Goal: Task Accomplishment & Management: Use online tool/utility

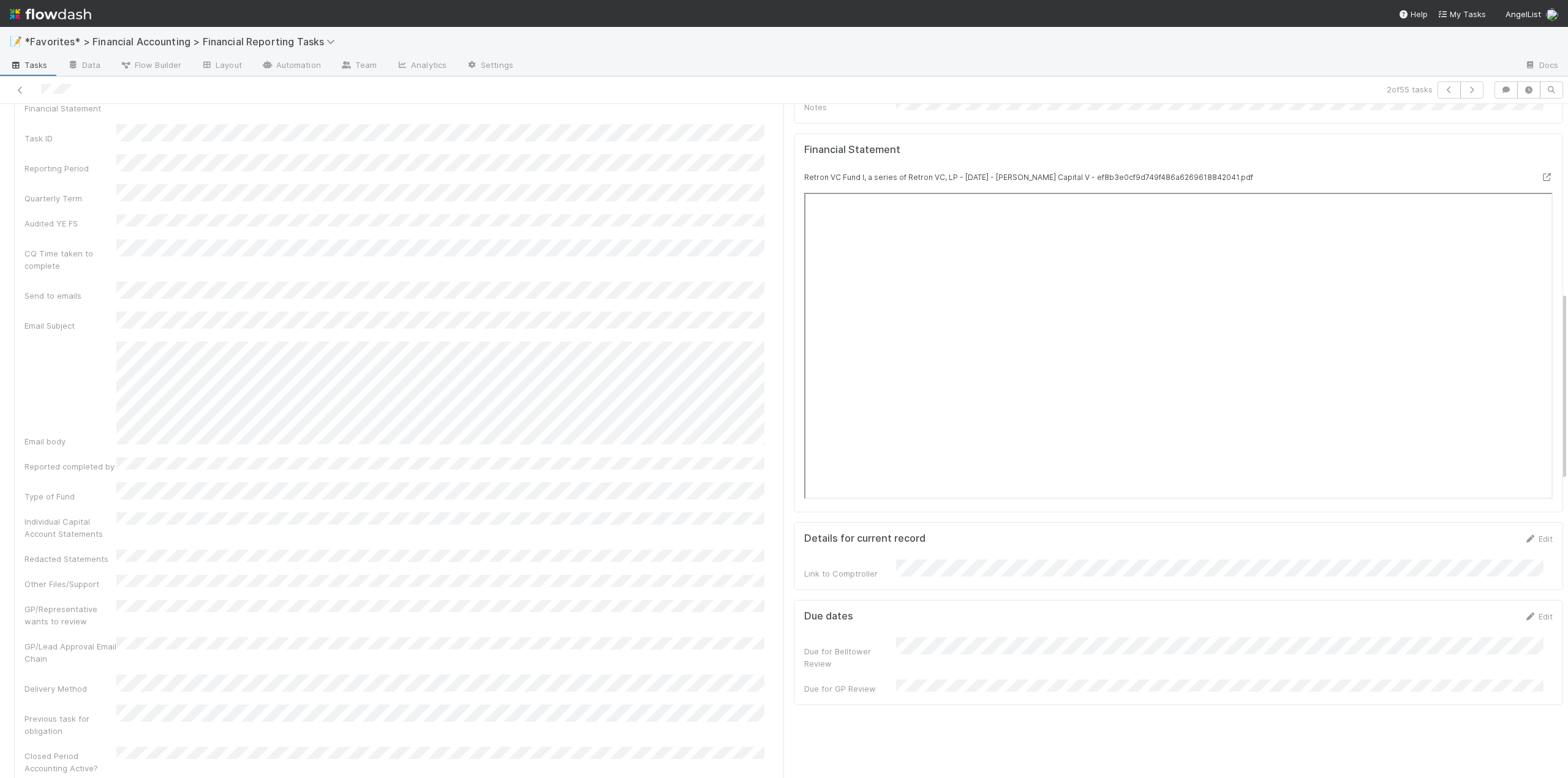
scroll to position [367, 0]
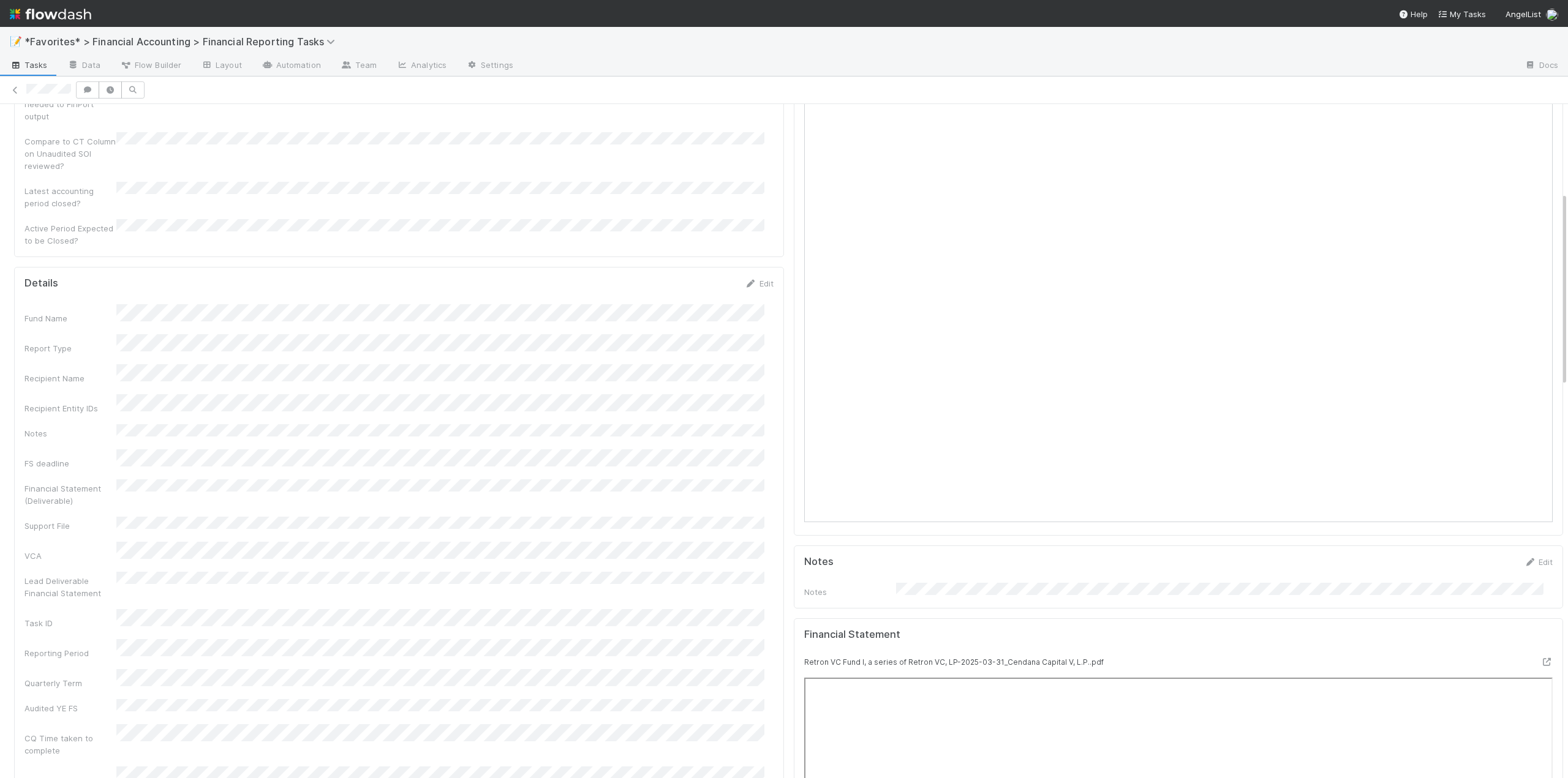
scroll to position [306, 0]
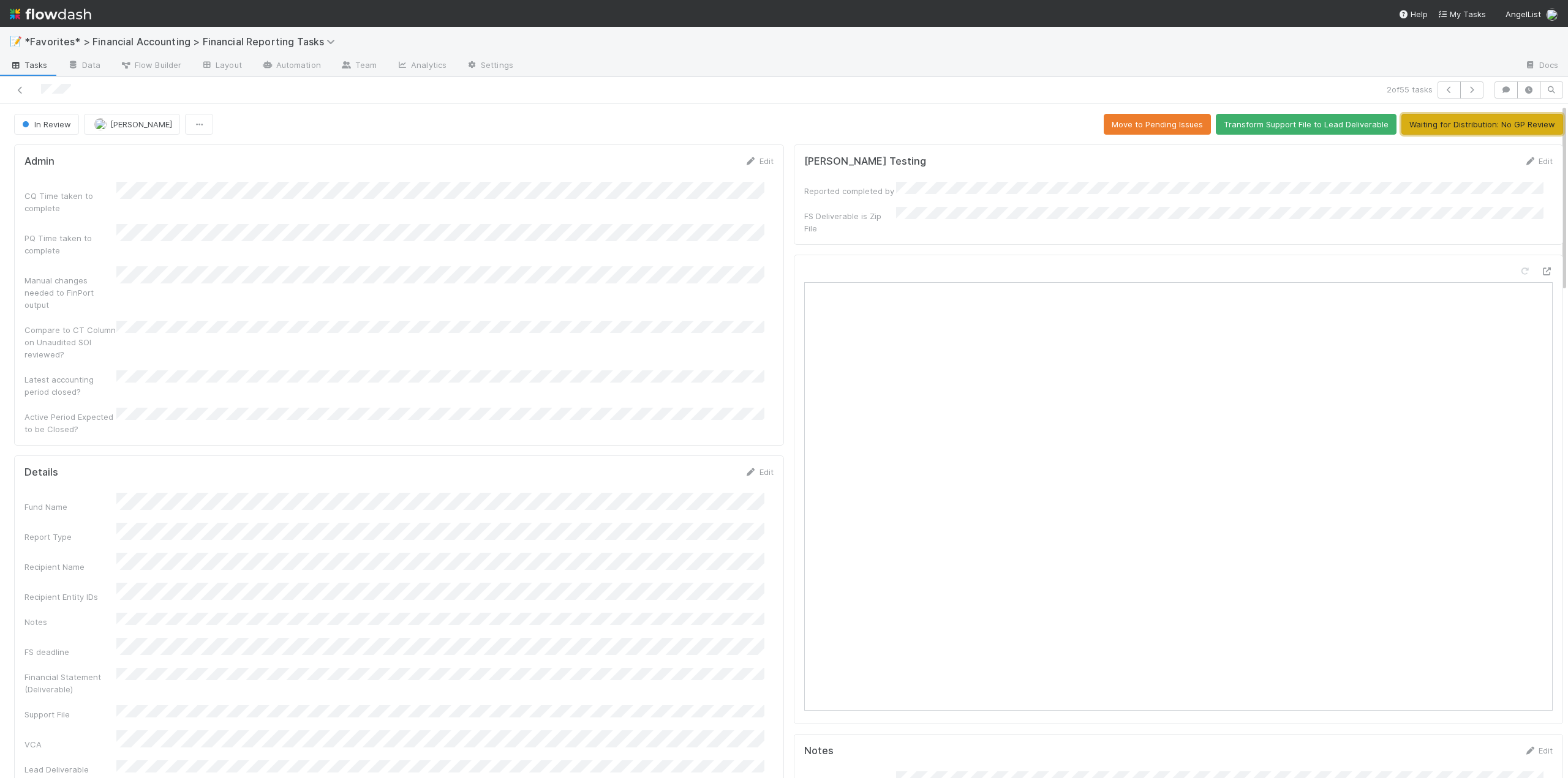
click at [1442, 125] on button "Waiting for Distribution: No GP Review" at bounding box center [1482, 124] width 162 height 21
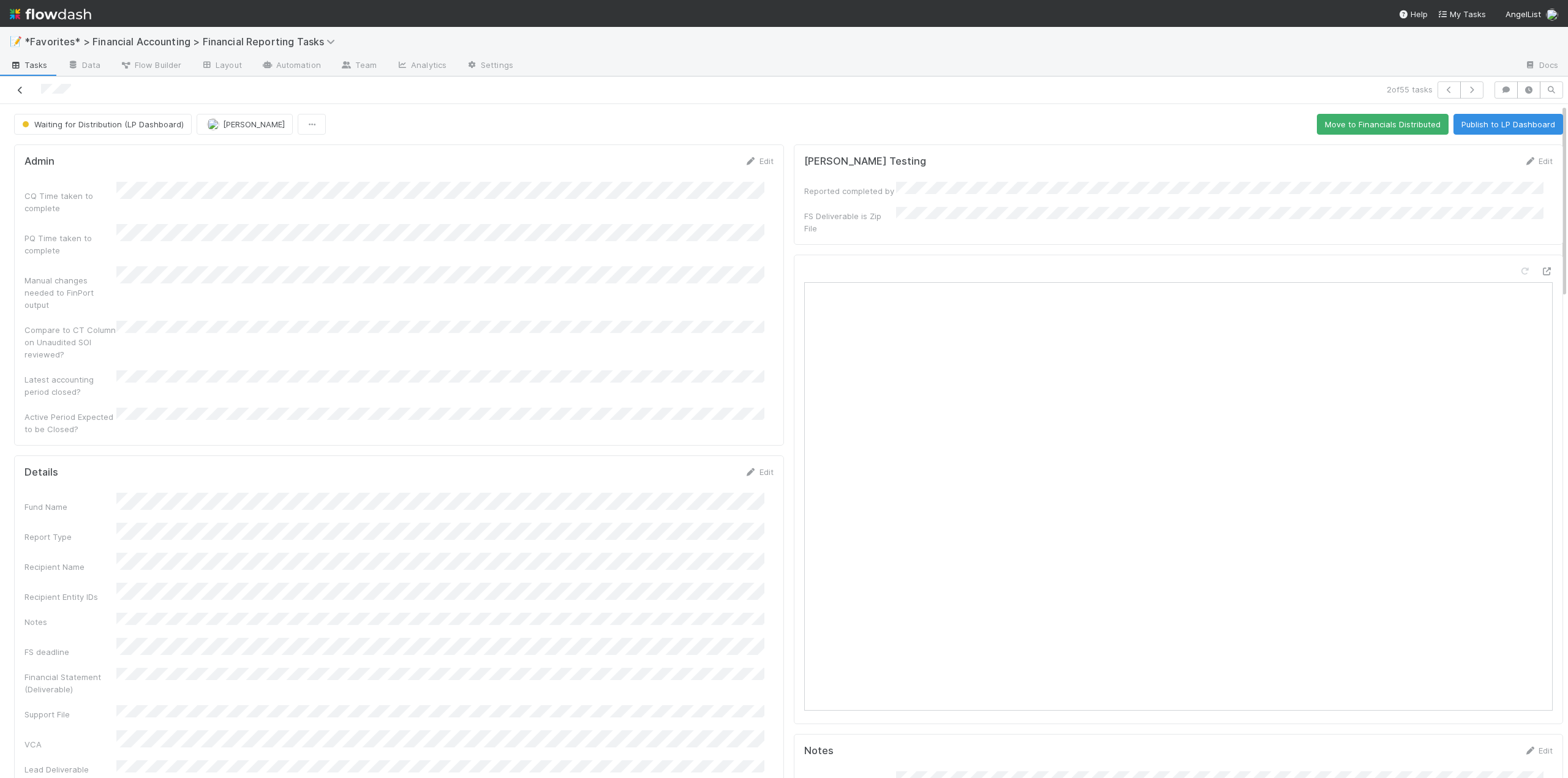
click at [22, 86] on icon at bounding box center [20, 90] width 13 height 8
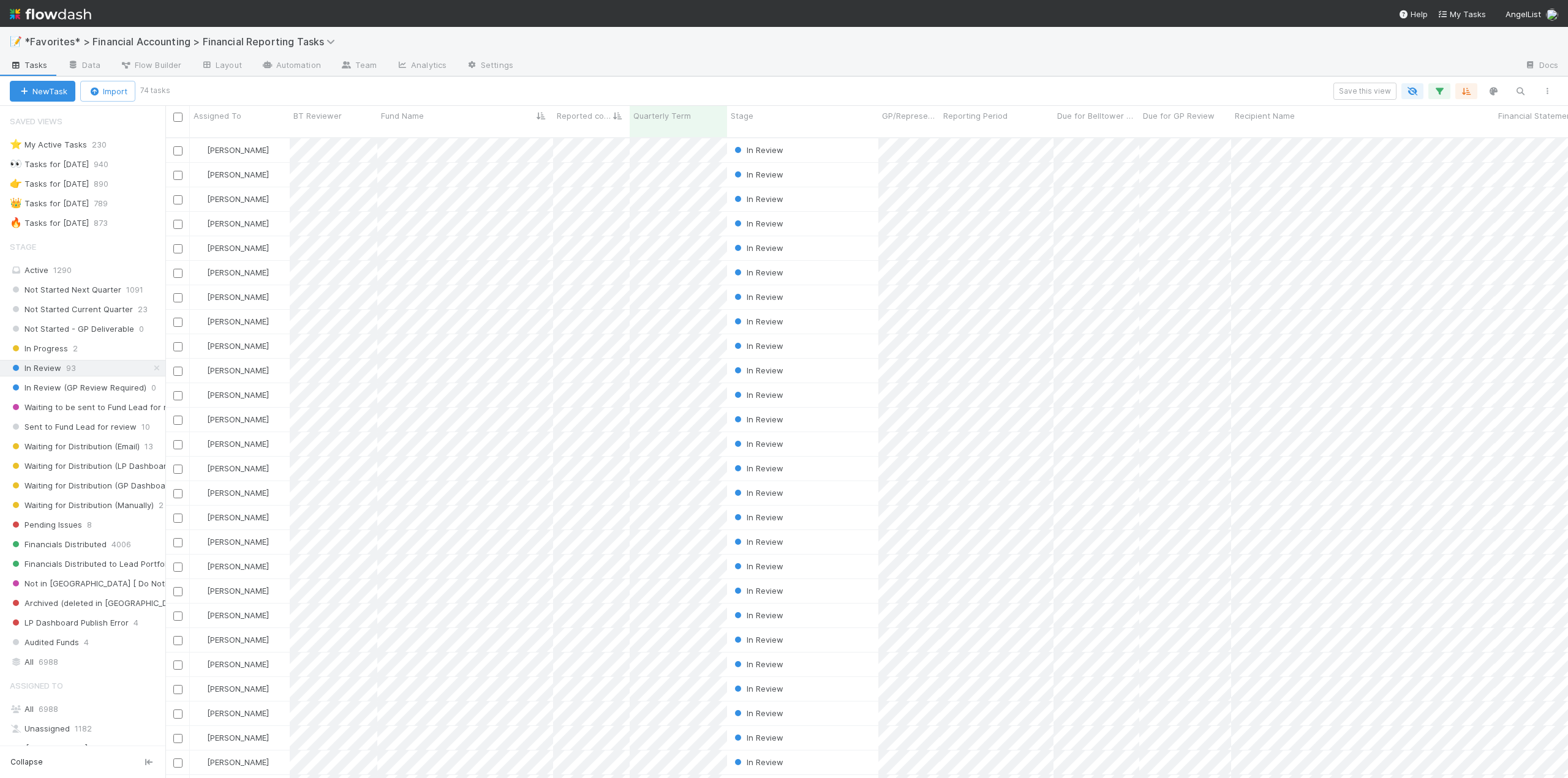
scroll to position [642, 1393]
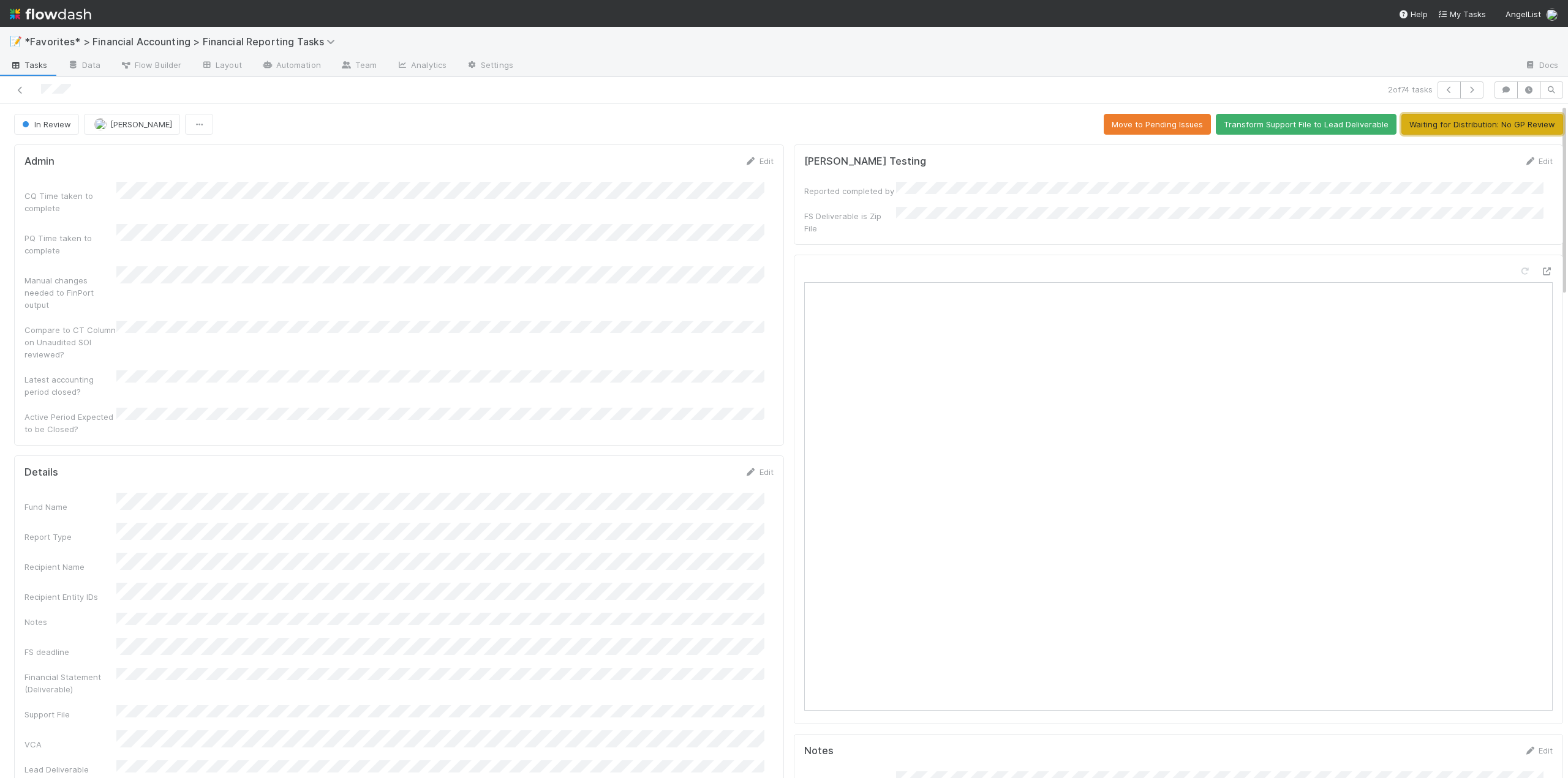
click at [1480, 131] on button "Waiting for Distribution: No GP Review" at bounding box center [1482, 124] width 162 height 21
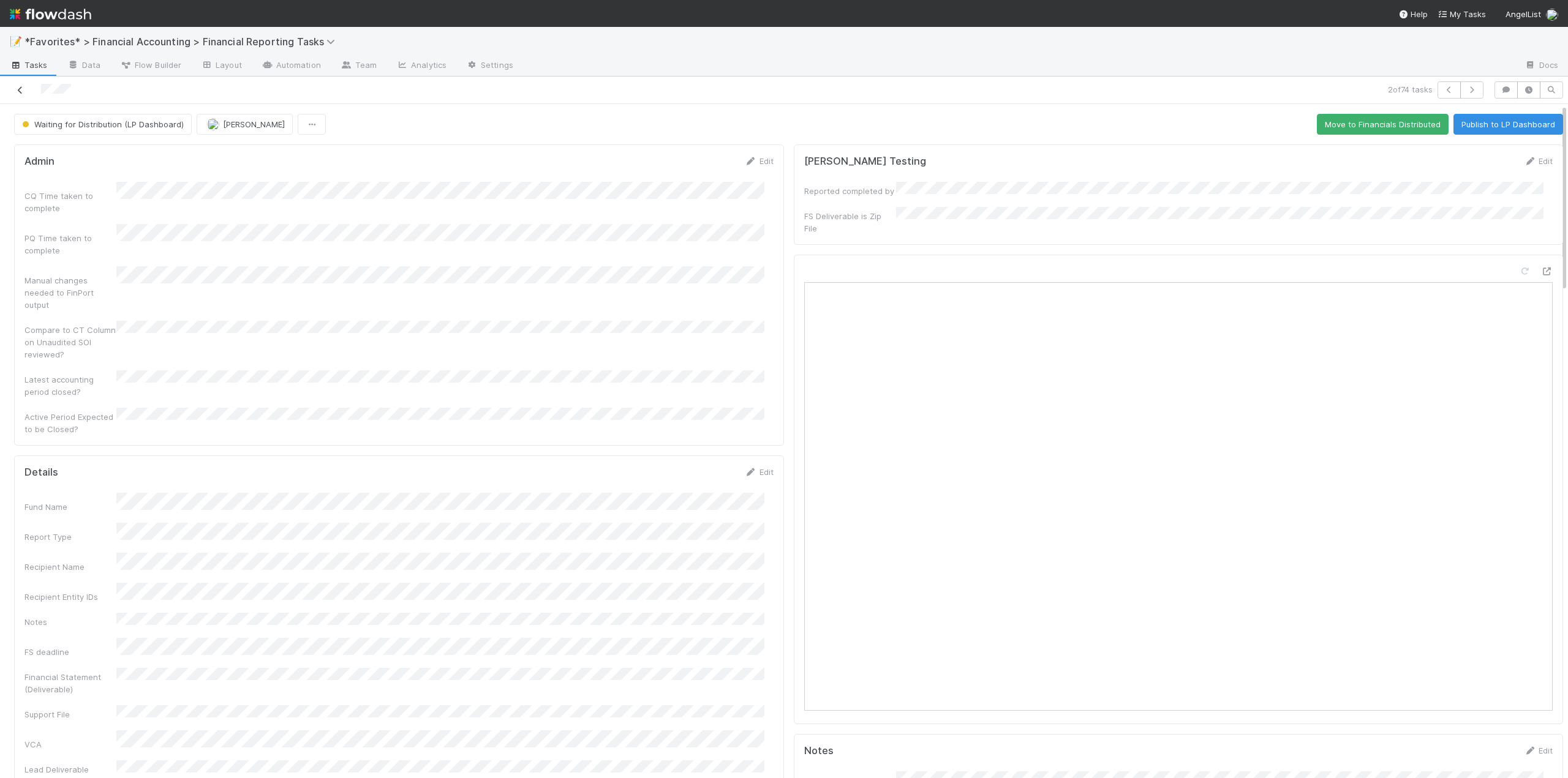
click at [25, 87] on icon at bounding box center [20, 90] width 13 height 8
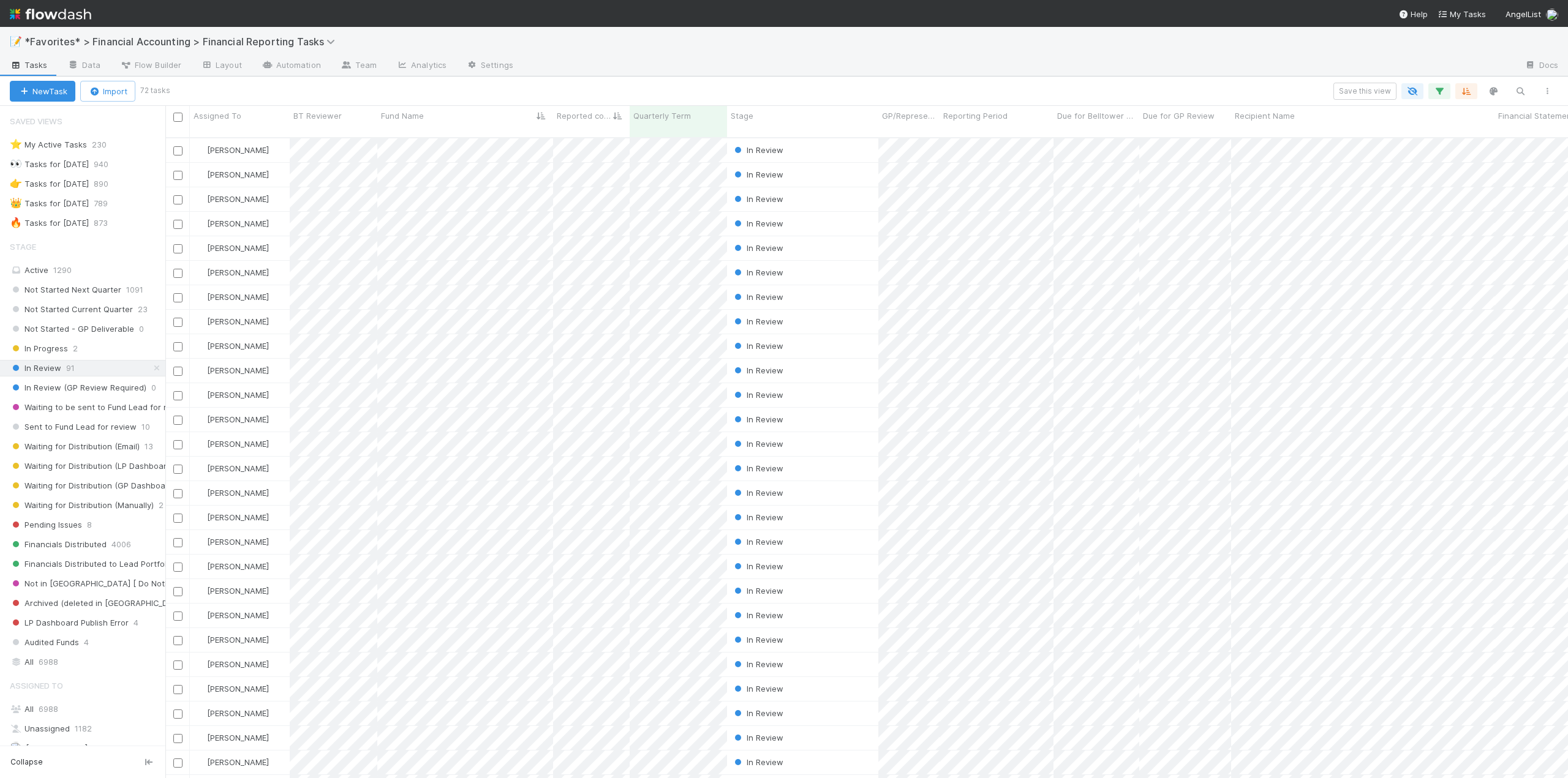
scroll to position [642, 1393]
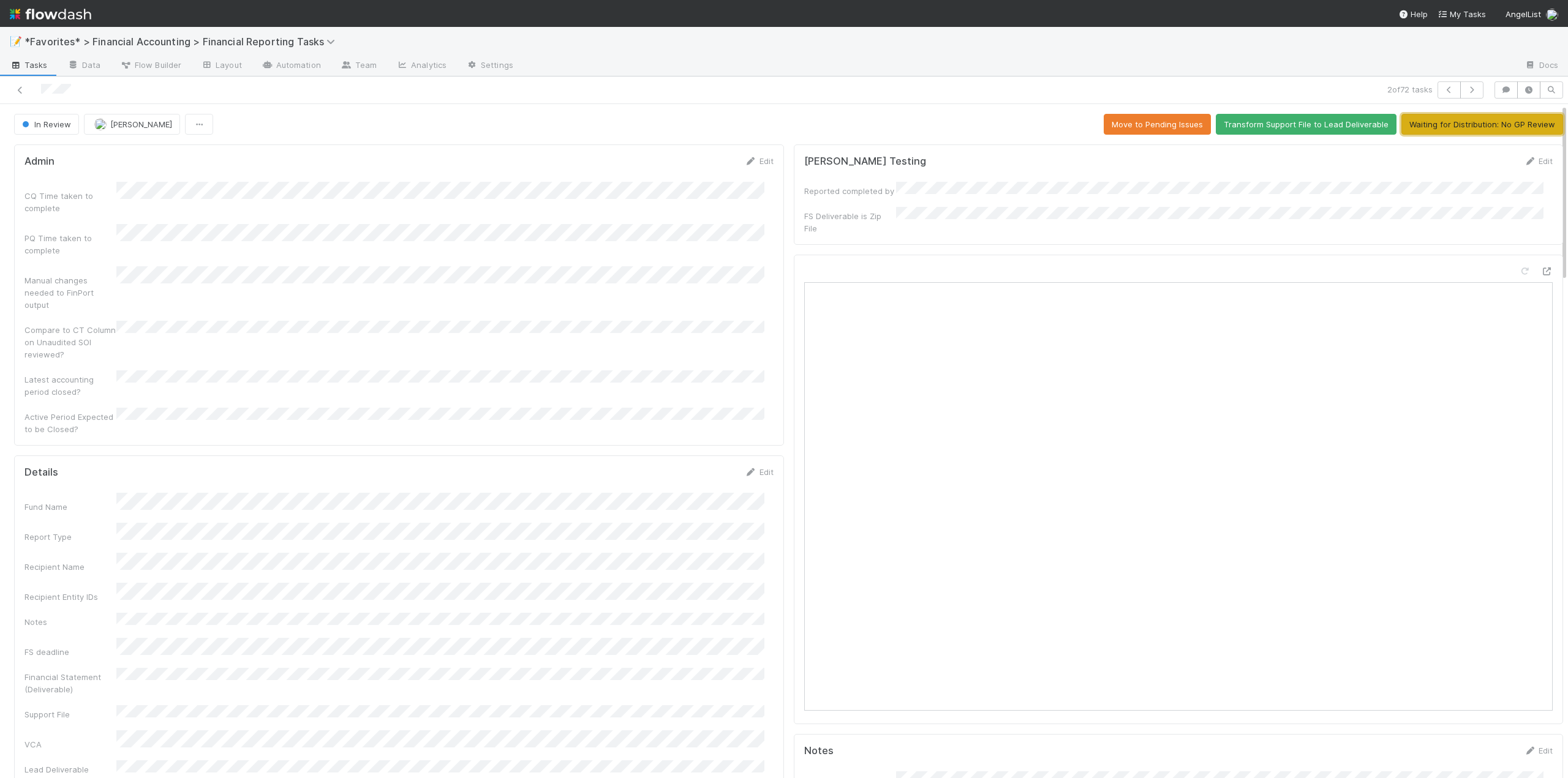
click at [1420, 131] on button "Waiting for Distribution: No GP Review" at bounding box center [1482, 124] width 162 height 21
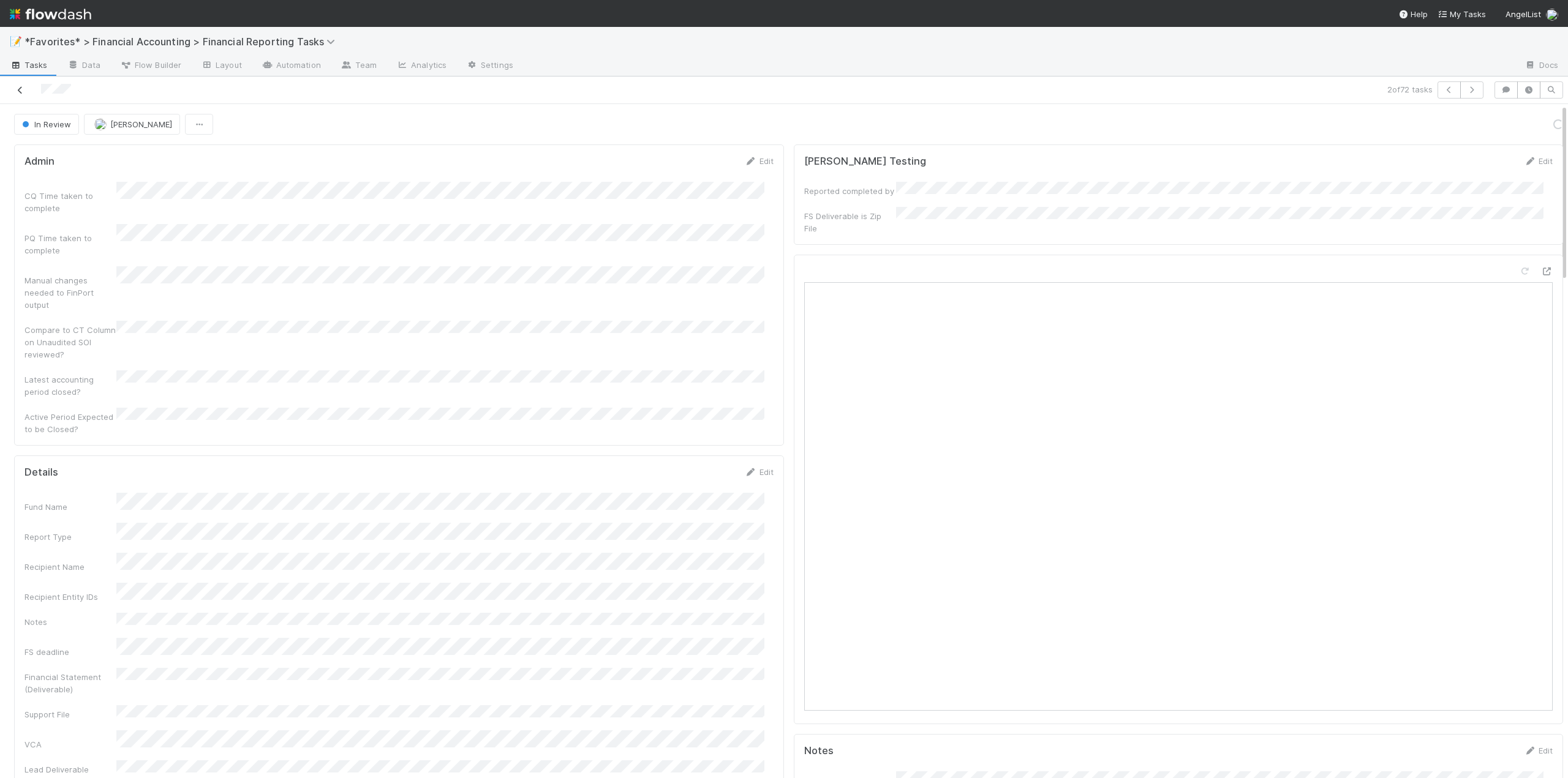
click at [15, 91] on icon at bounding box center [20, 90] width 13 height 8
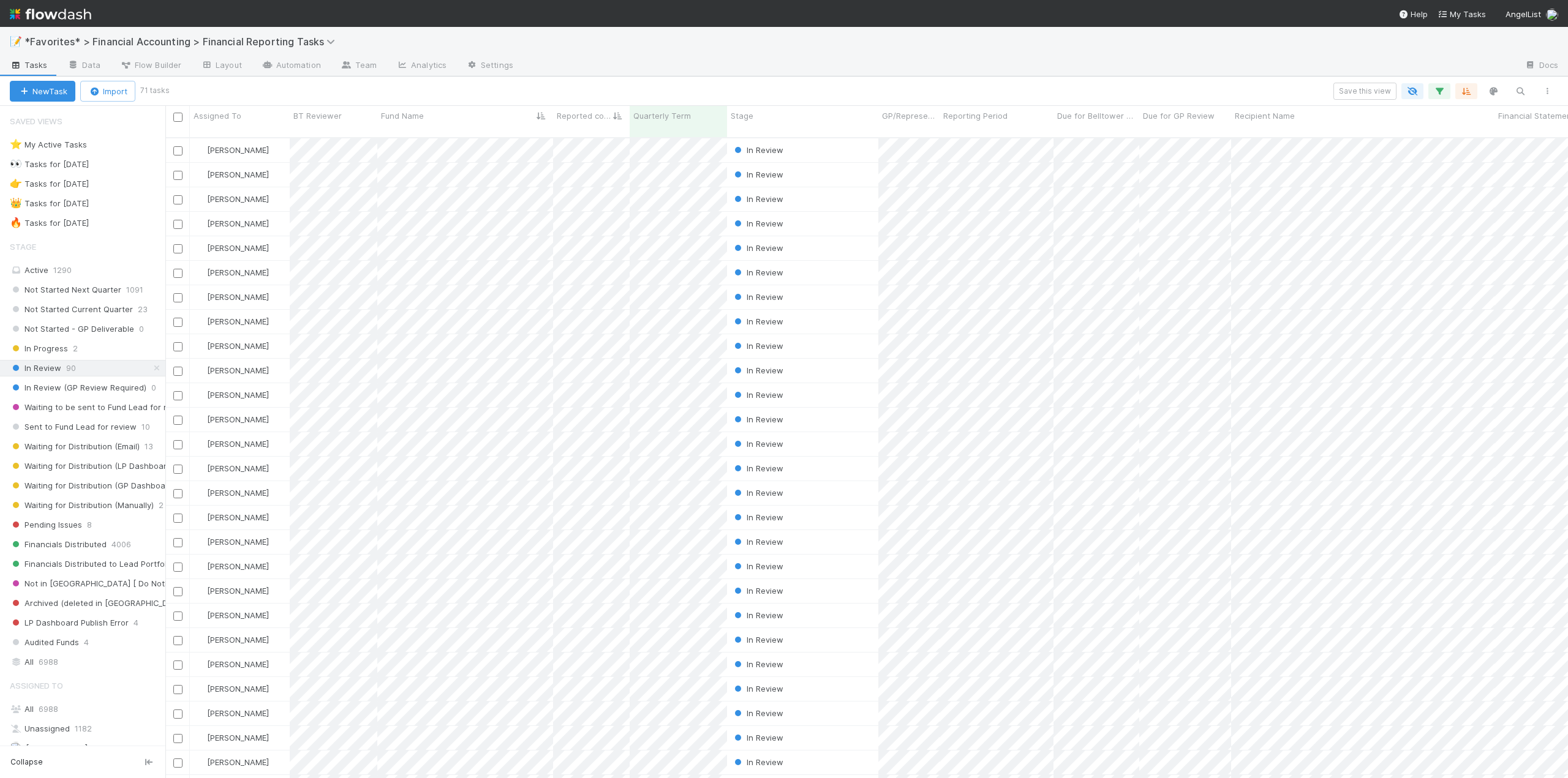
scroll to position [642, 1393]
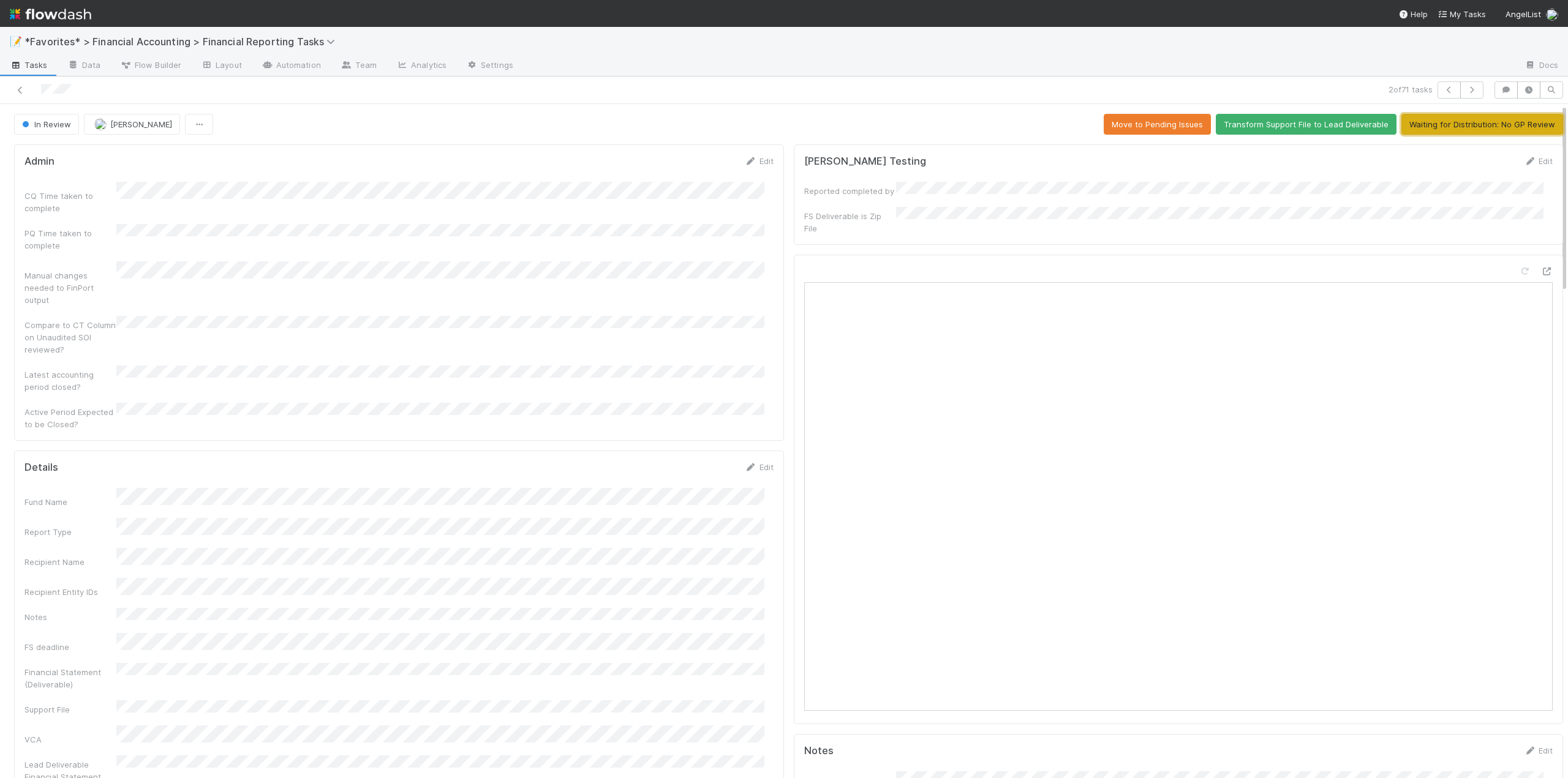
click at [1506, 129] on button "Waiting for Distribution: No GP Review" at bounding box center [1482, 124] width 162 height 21
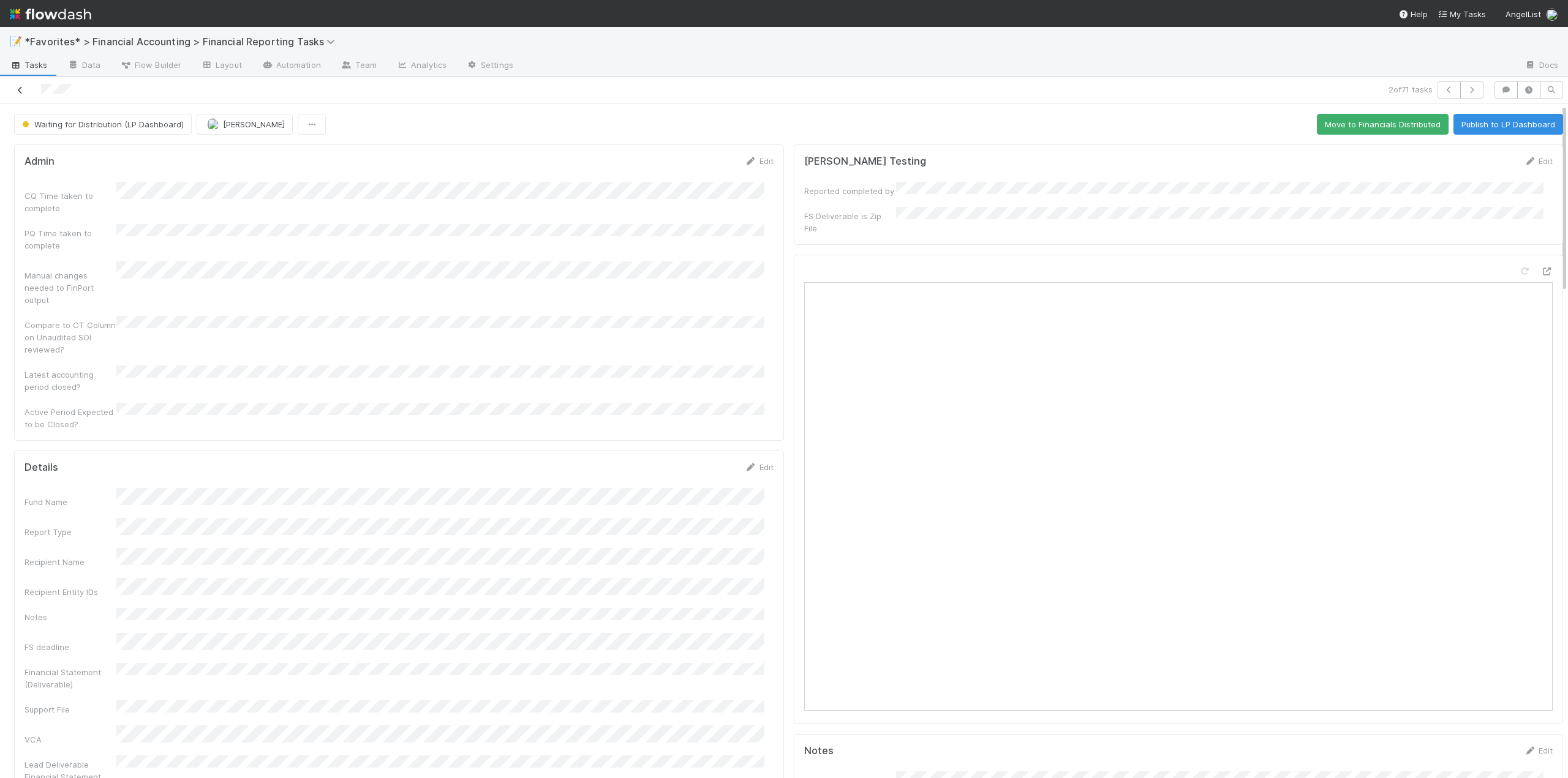
click at [23, 91] on icon at bounding box center [20, 90] width 13 height 8
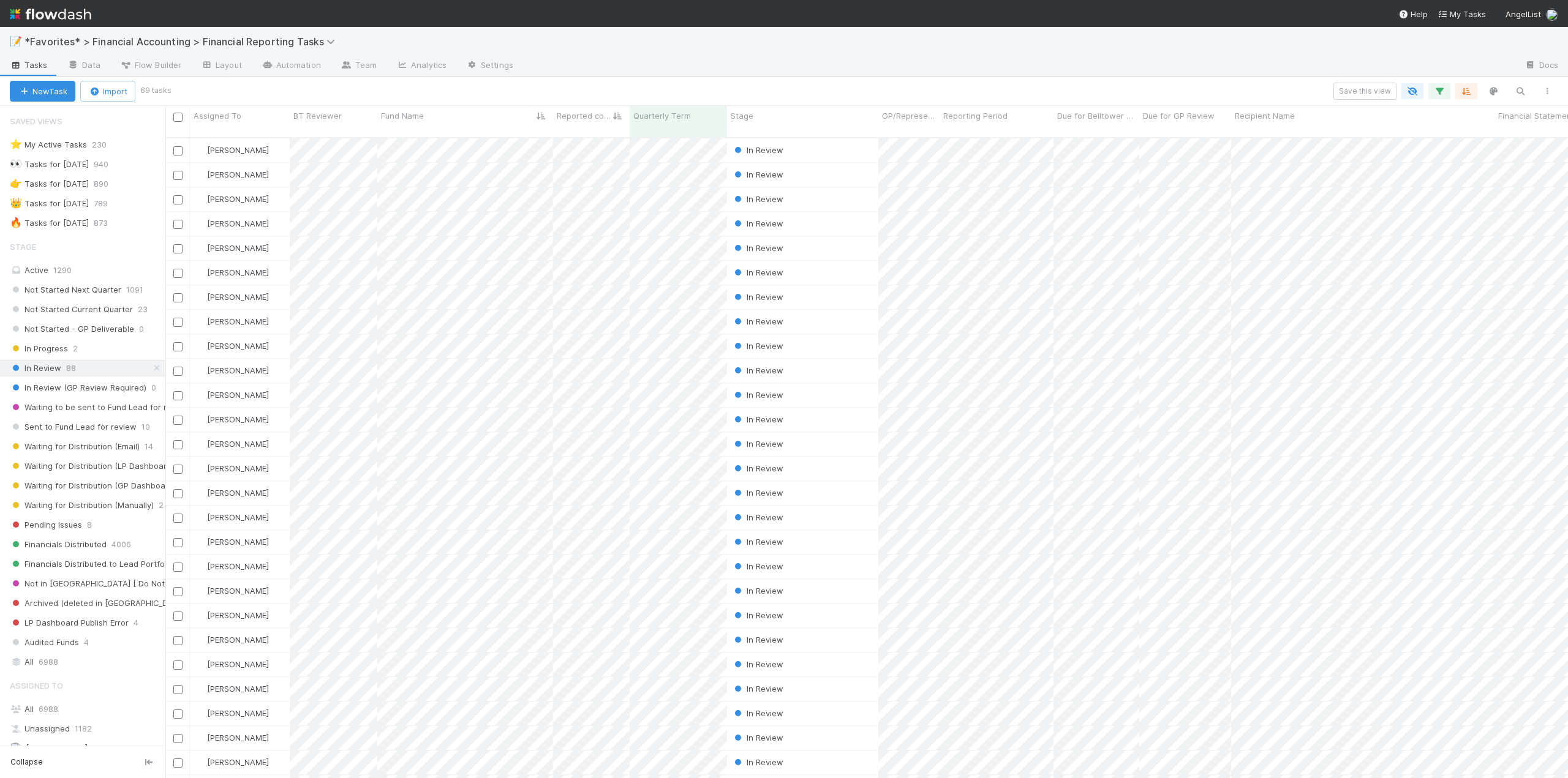
scroll to position [642, 1393]
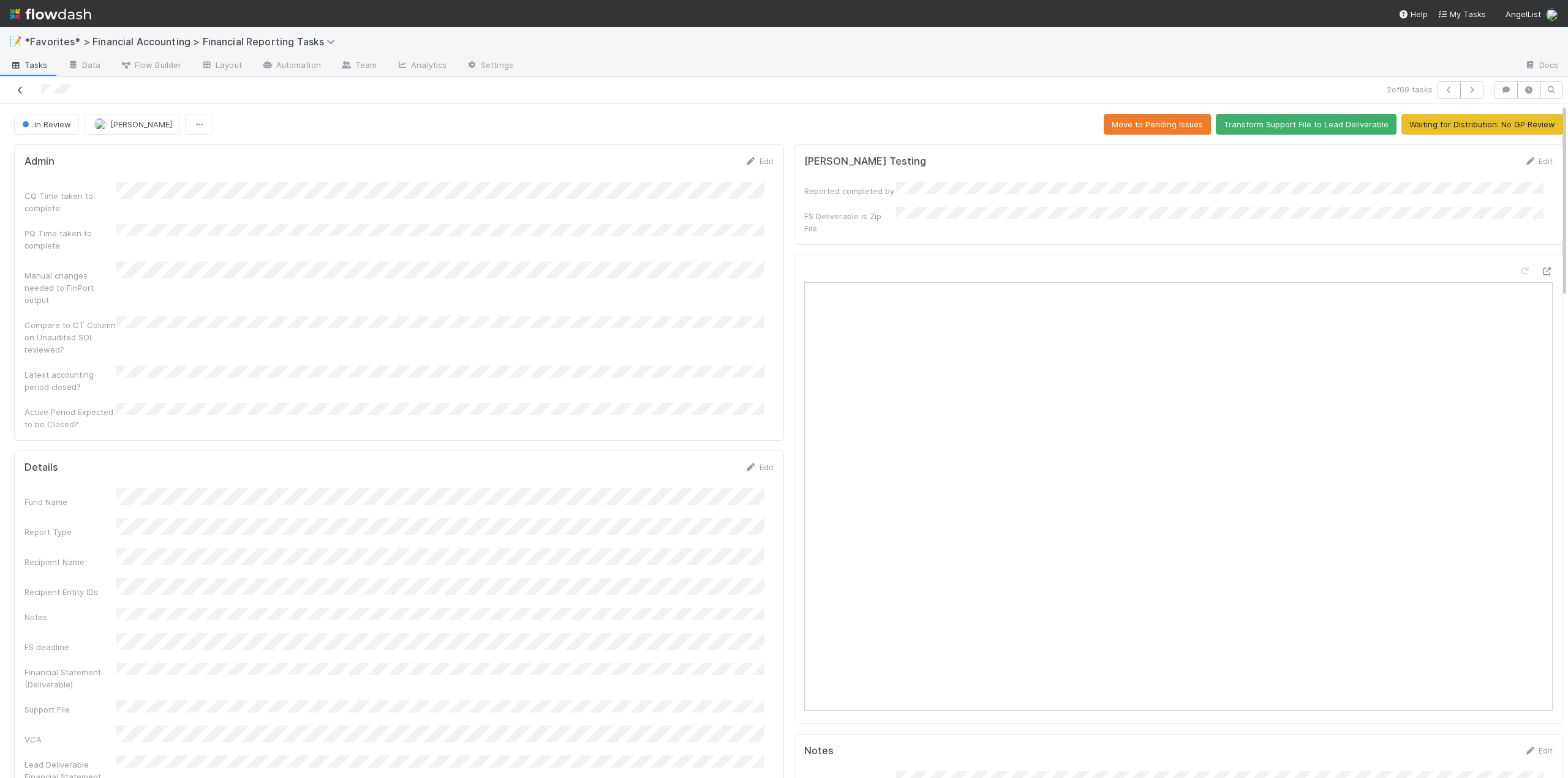
click at [21, 90] on icon at bounding box center [20, 90] width 13 height 8
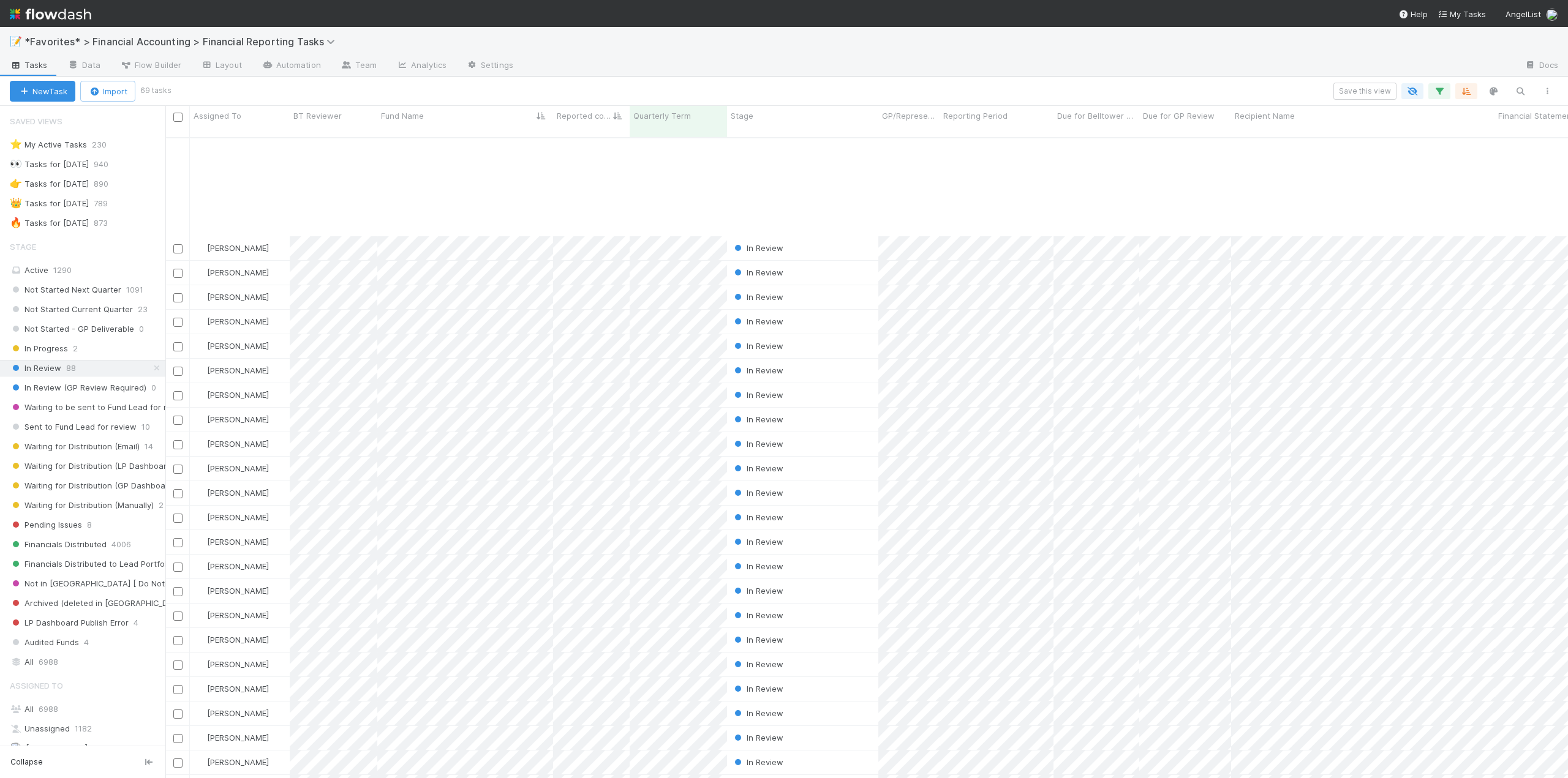
scroll to position [1048, 0]
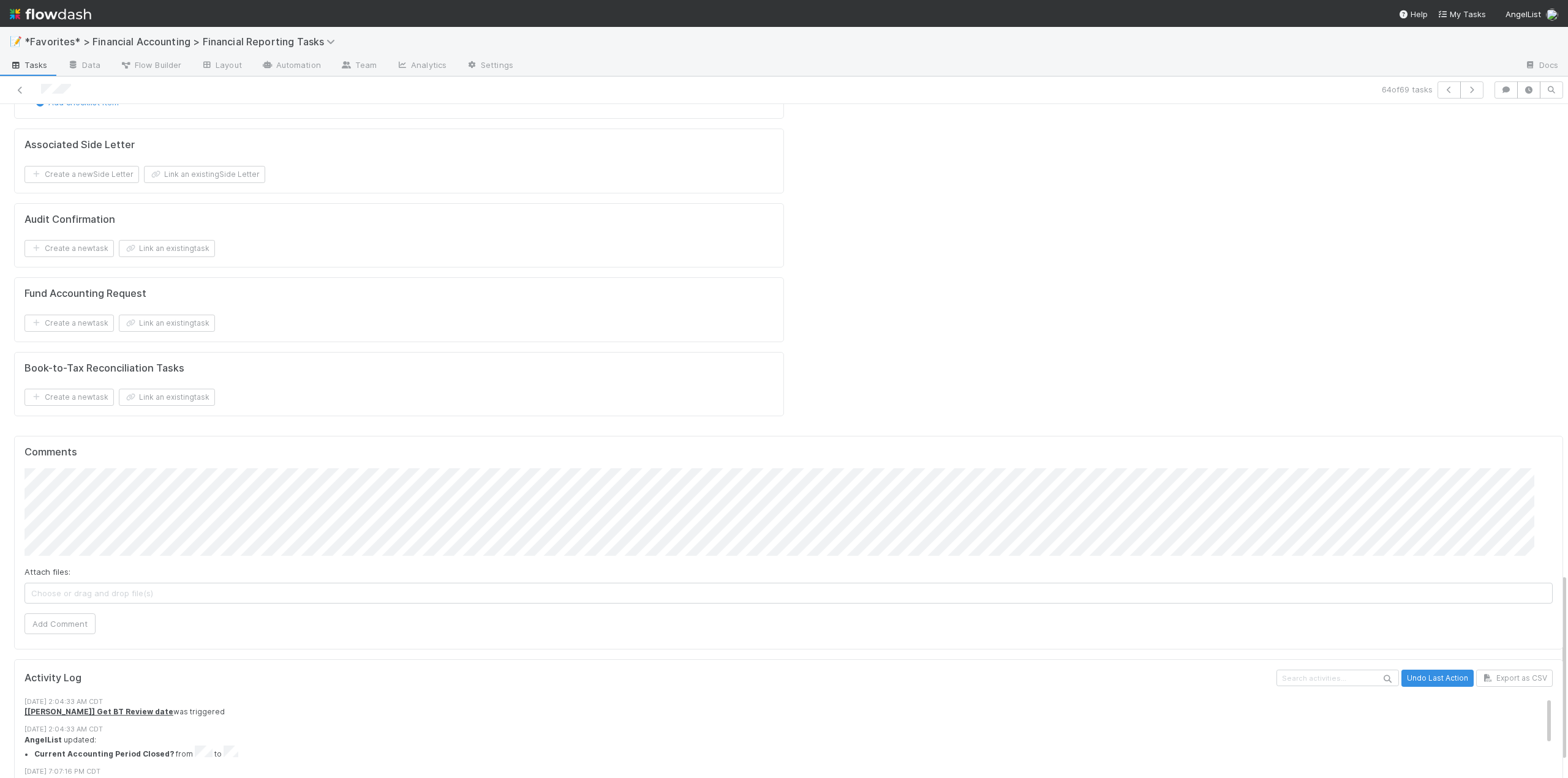
scroll to position [1679, 0]
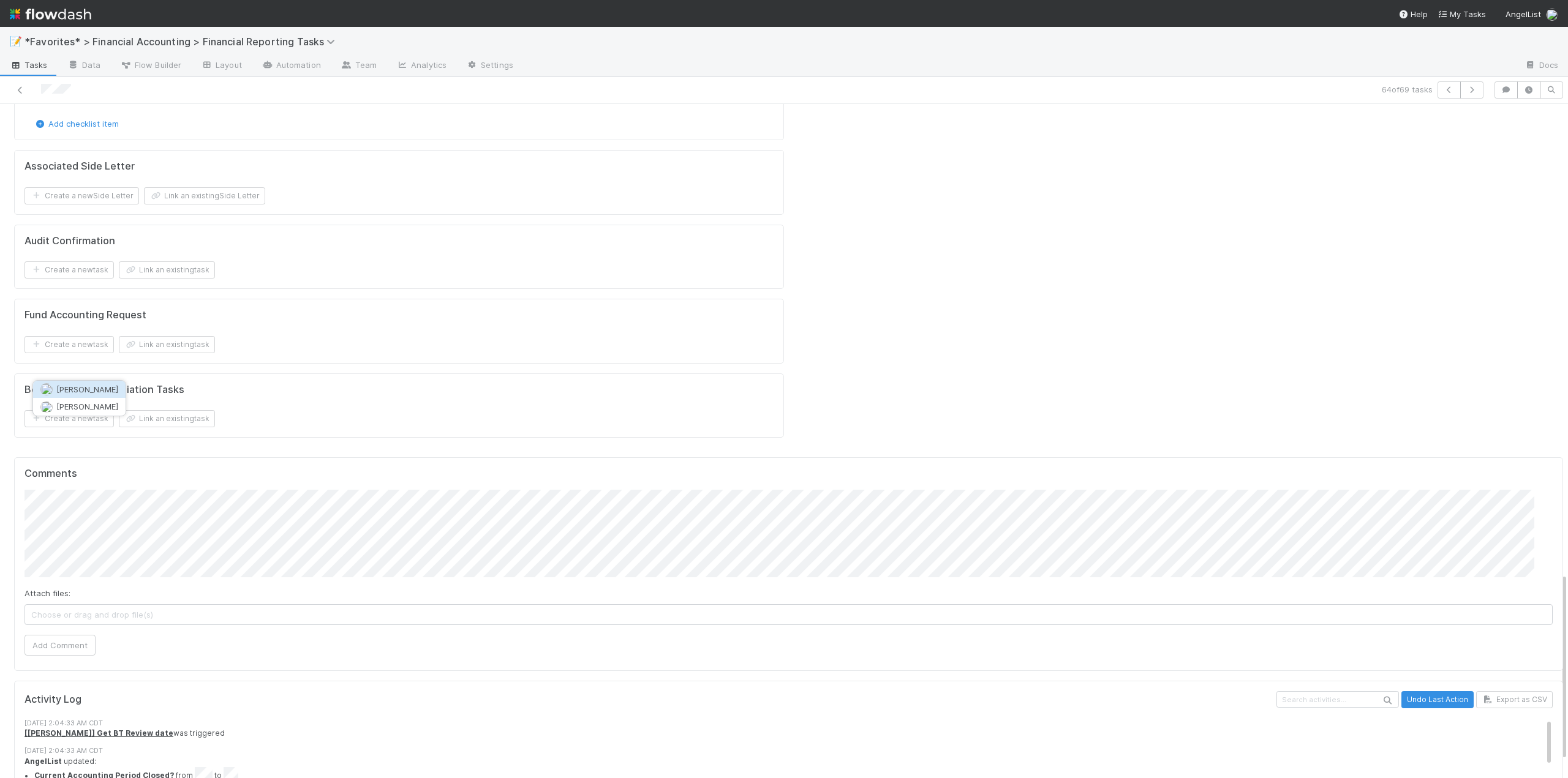
click at [88, 386] on span "[PERSON_NAME]" at bounding box center [87, 390] width 62 height 10
click at [49, 635] on button "Add Comment" at bounding box center [59, 645] width 71 height 21
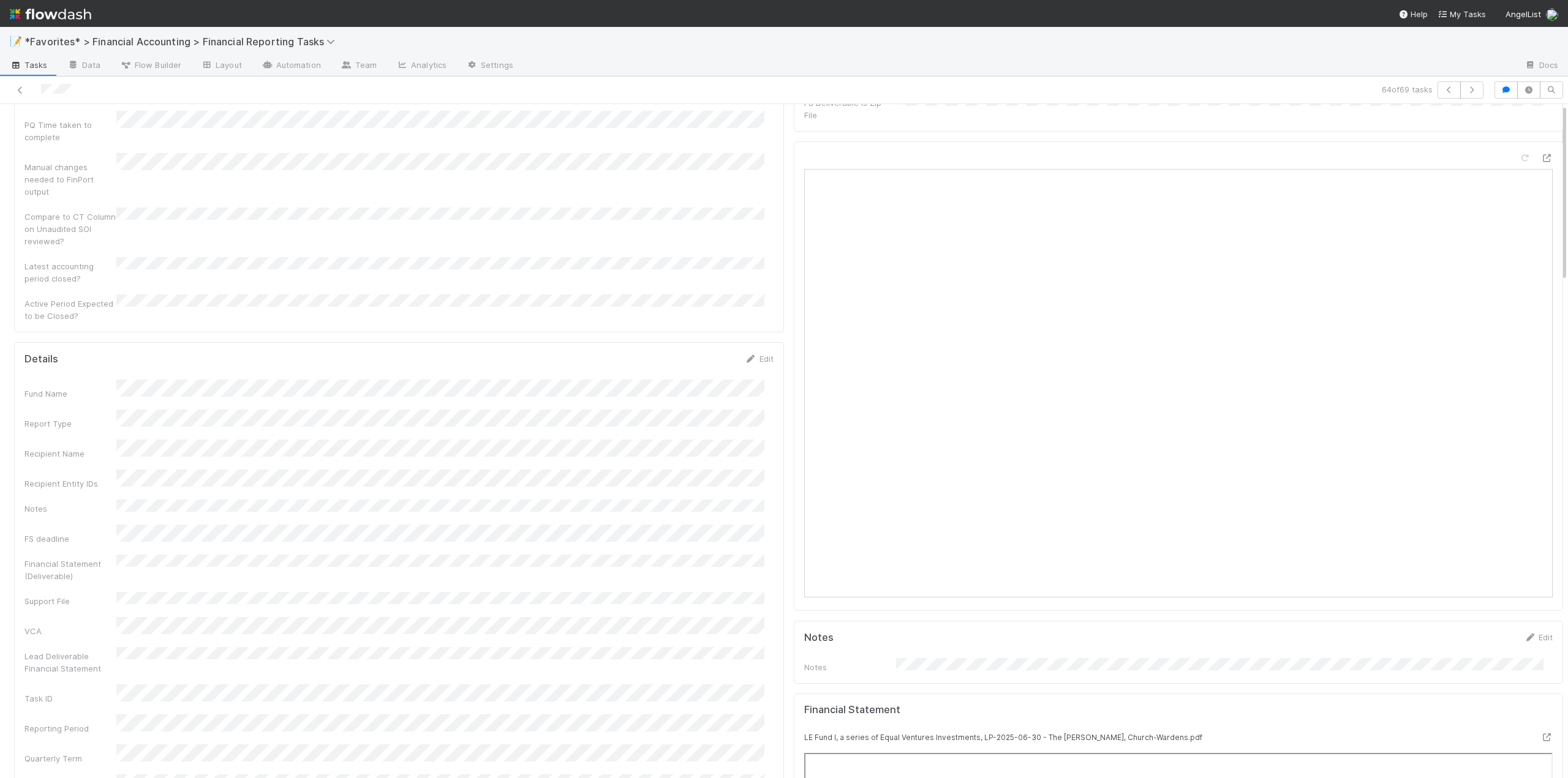
scroll to position [0, 0]
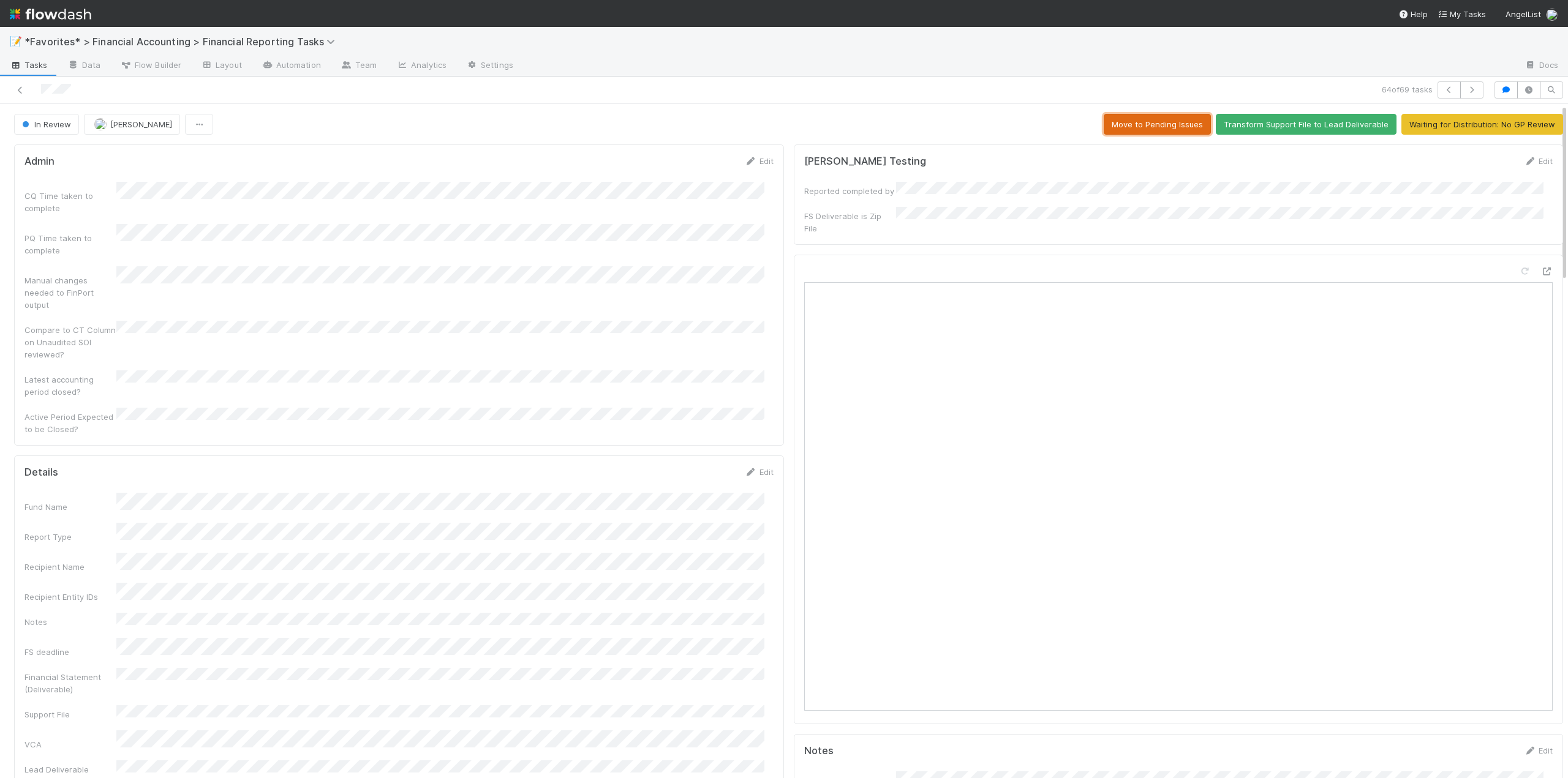
click at [1152, 119] on button "Move to Pending Issues" at bounding box center [1157, 124] width 107 height 21
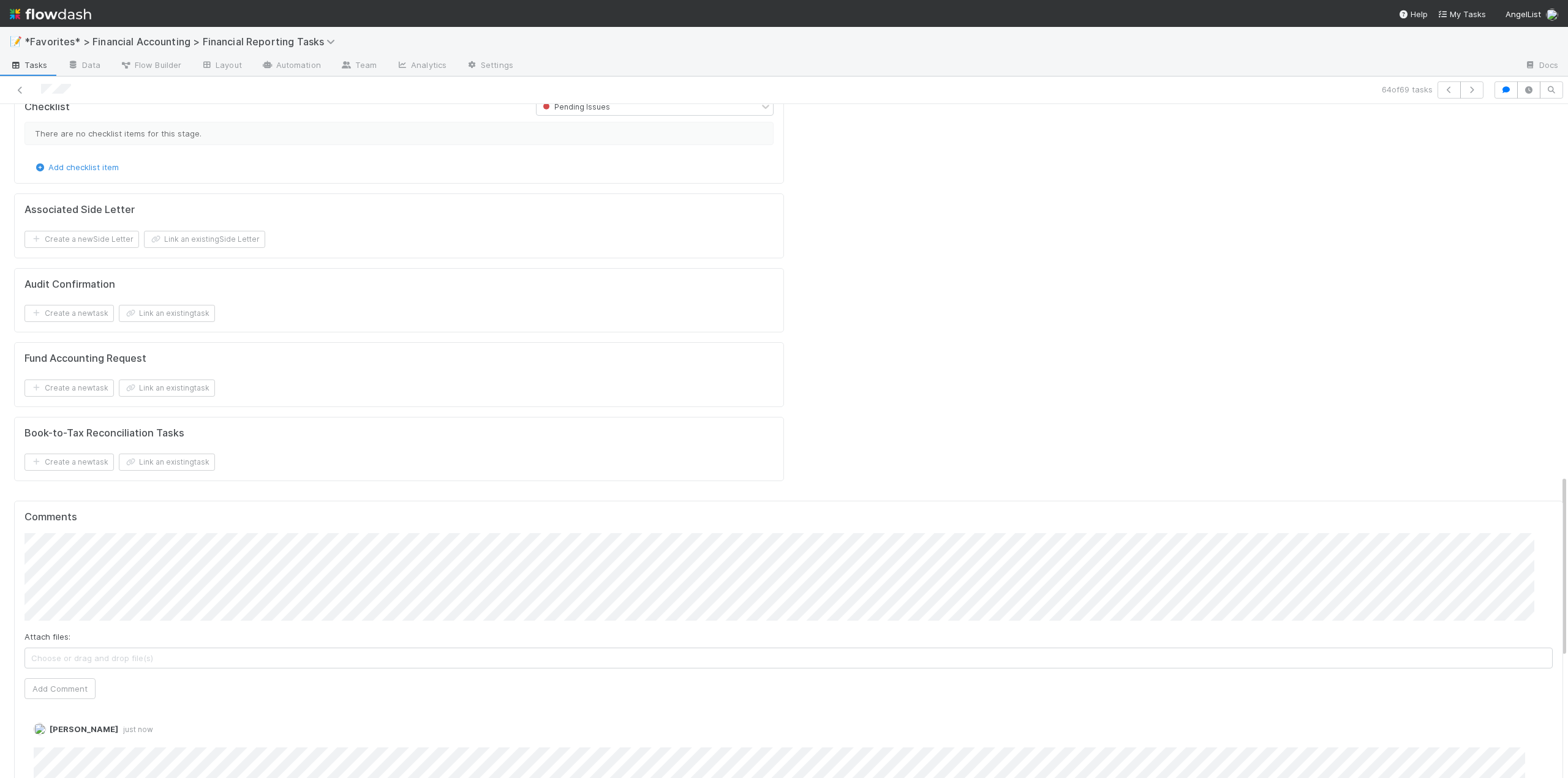
scroll to position [1812, 0]
